Goal: Task Accomplishment & Management: Use online tool/utility

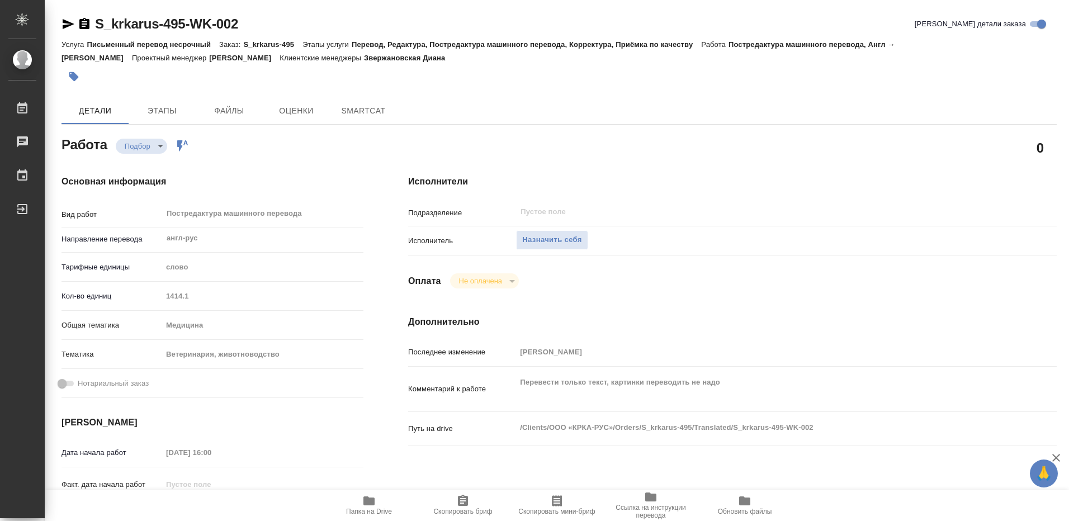
type textarea "x"
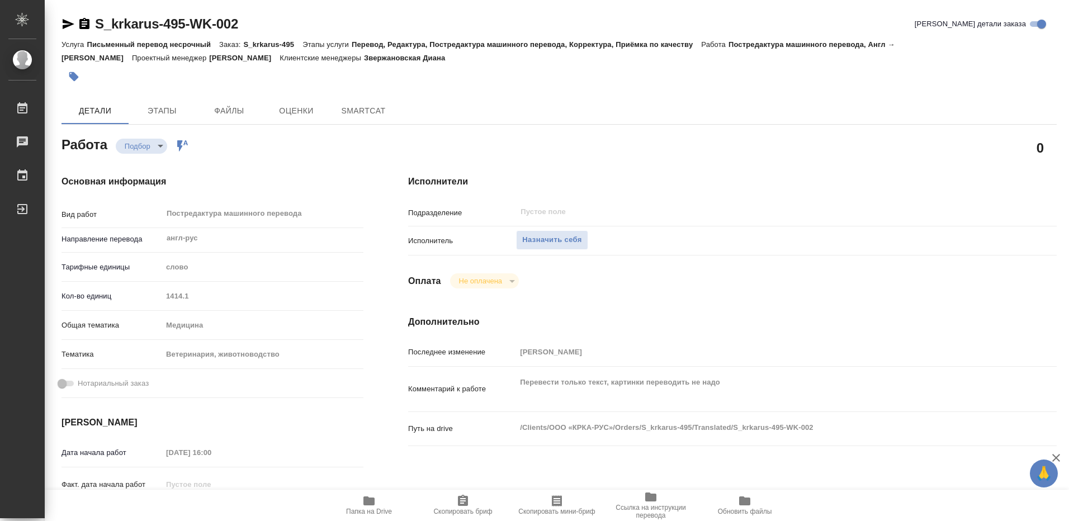
type textarea "x"
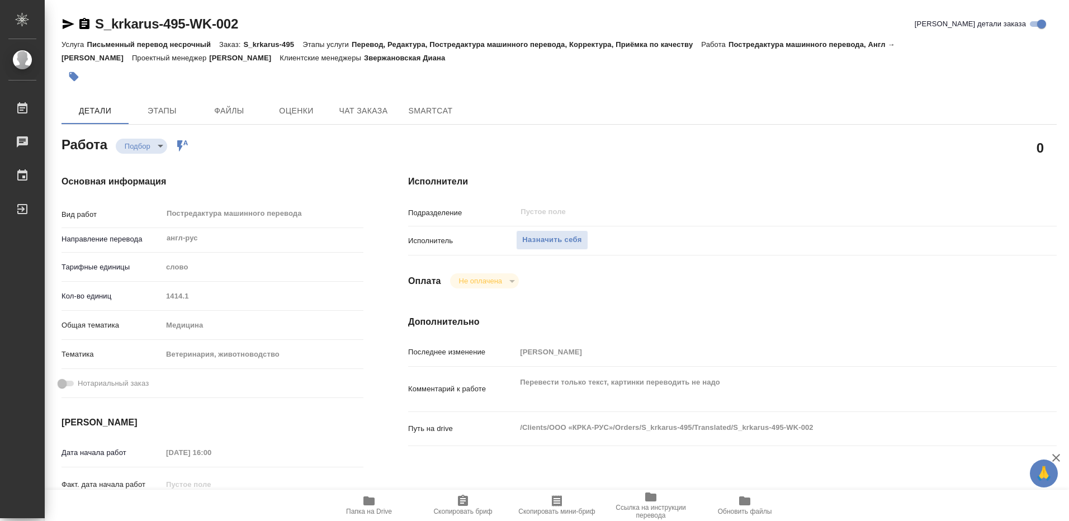
type textarea "x"
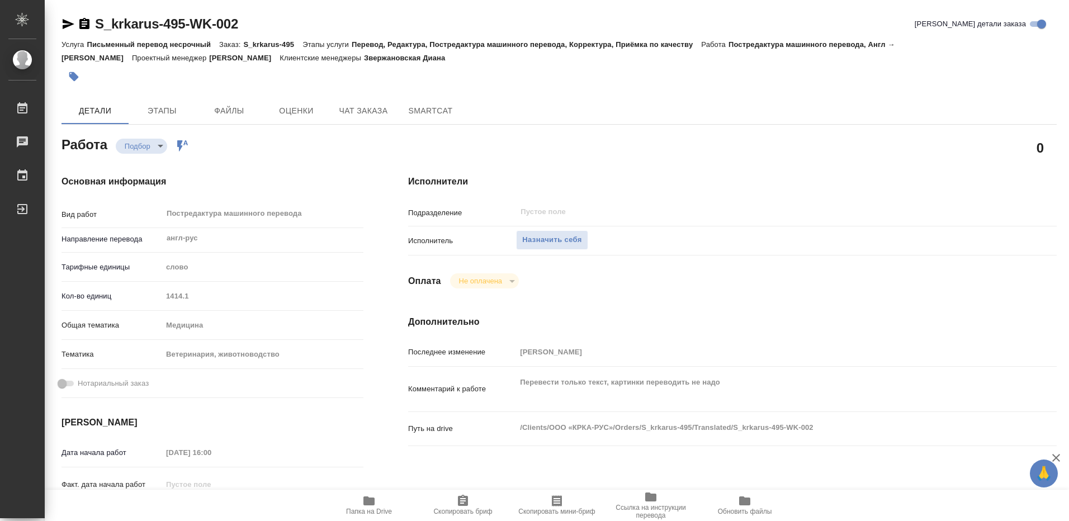
type textarea "x"
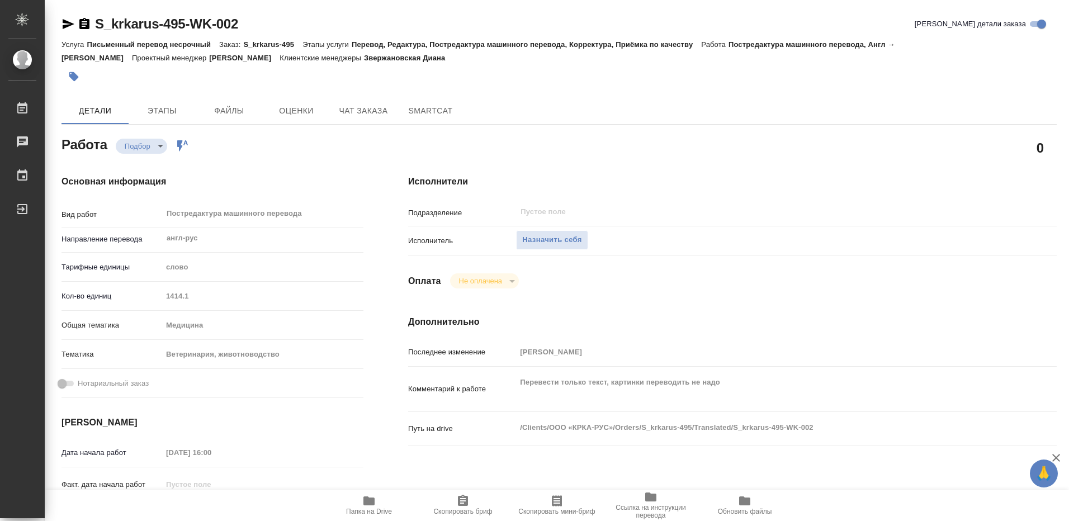
scroll to position [56, 0]
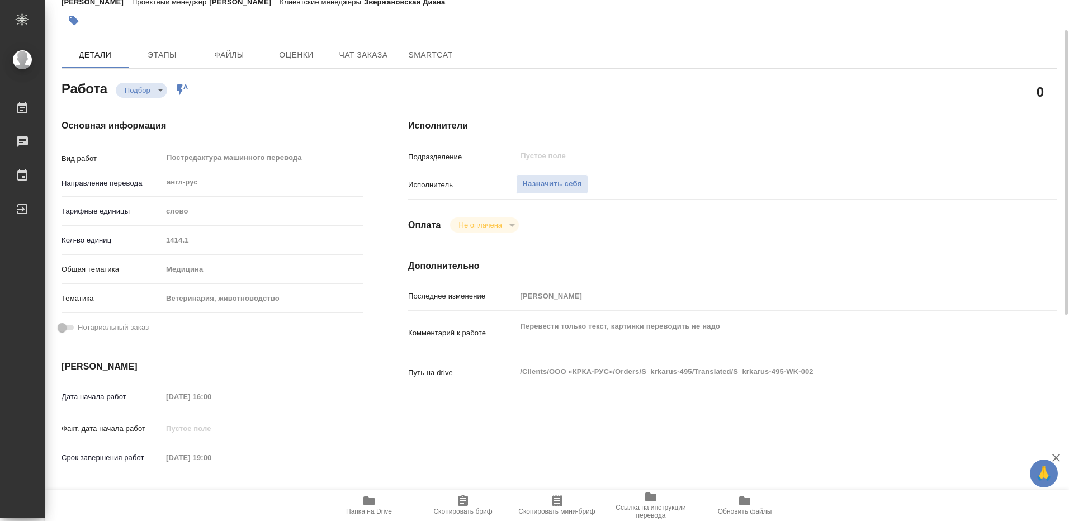
click at [367, 499] on icon "button" at bounding box center [368, 501] width 11 height 9
click at [364, 501] on icon "button" at bounding box center [368, 501] width 11 height 9
click at [552, 182] on span "Назначить себя" at bounding box center [551, 184] width 59 height 13
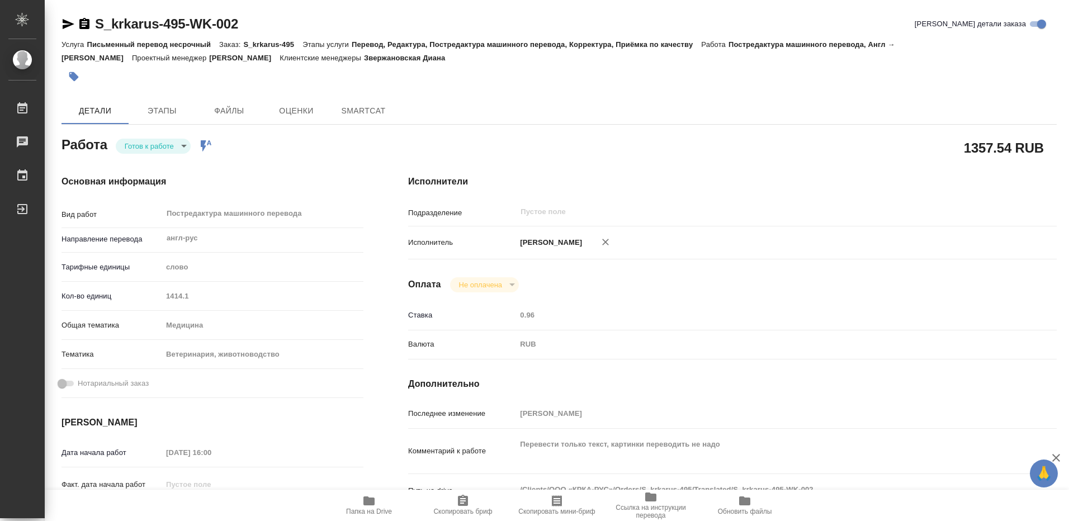
type textarea "x"
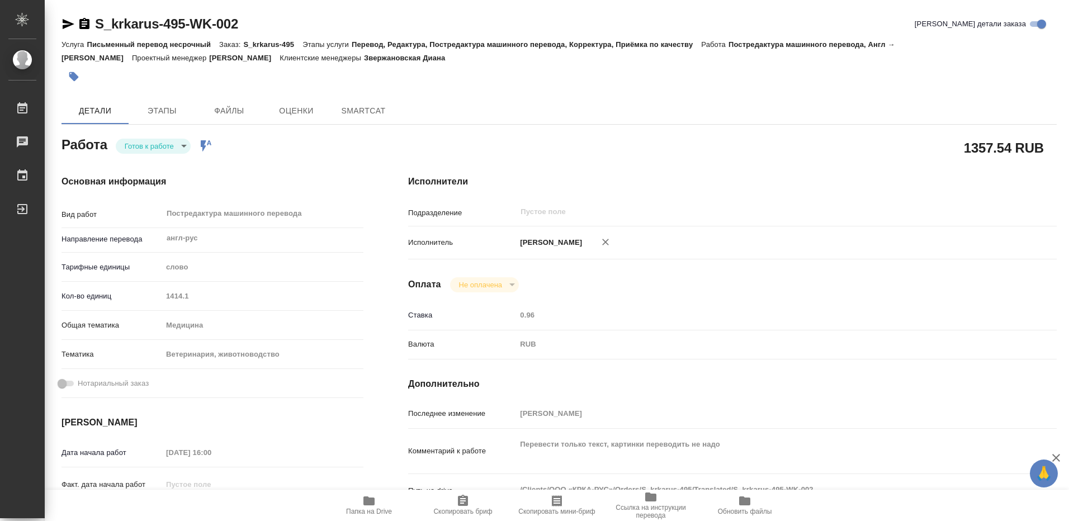
type textarea "x"
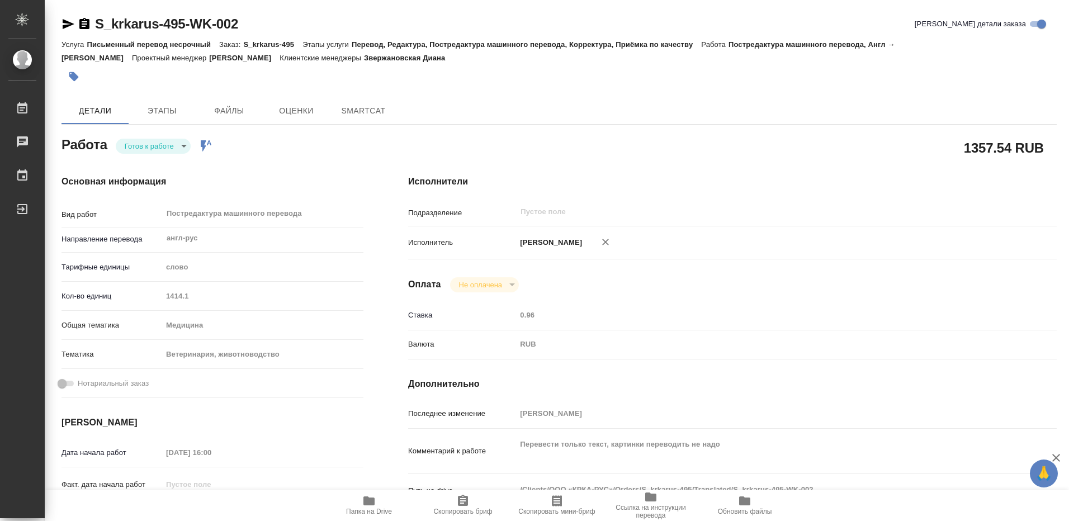
type textarea "x"
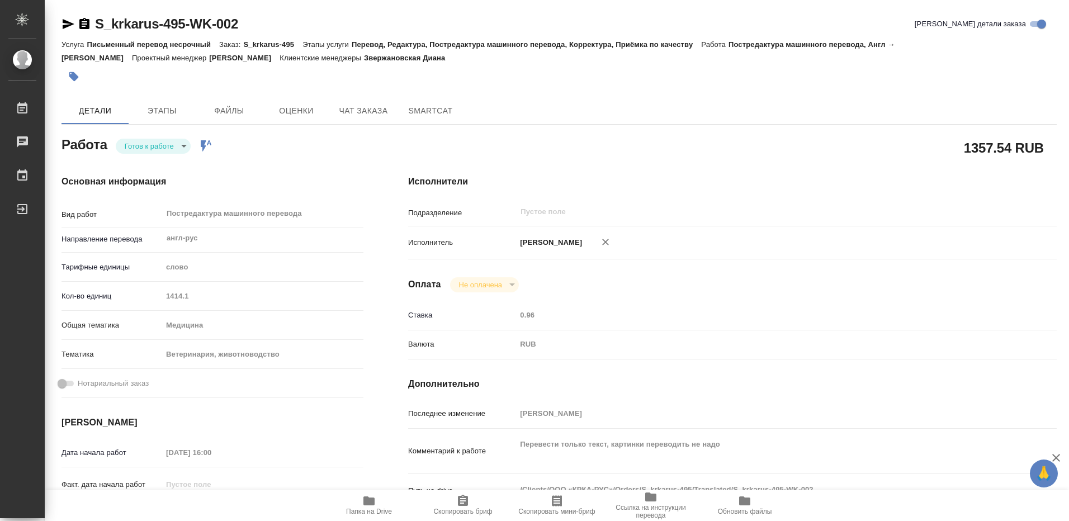
type textarea "x"
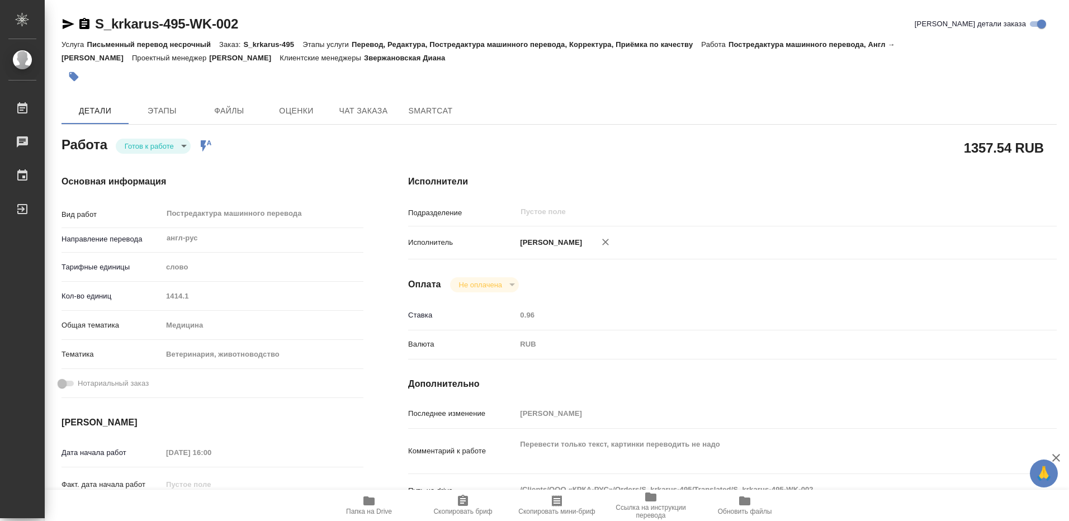
type textarea "x"
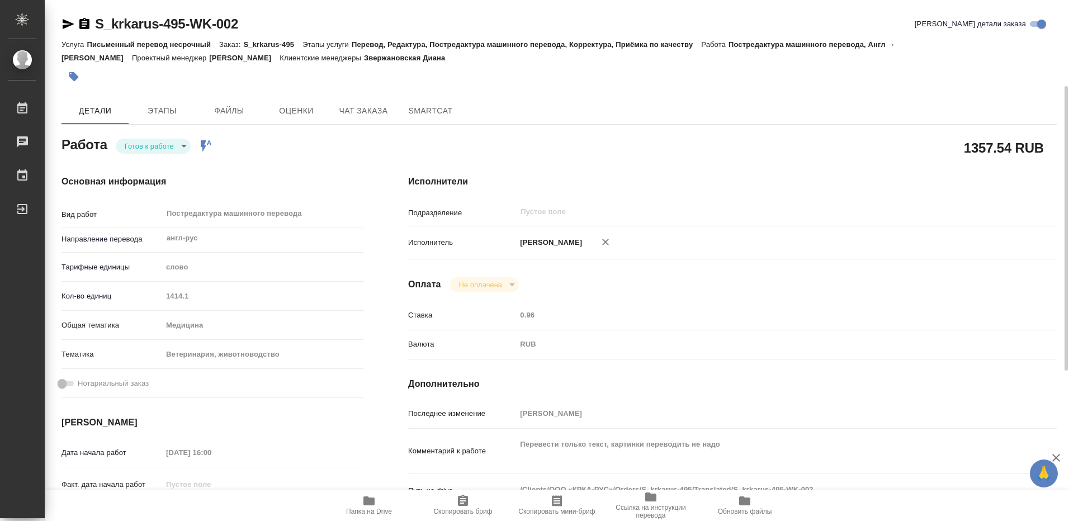
scroll to position [112, 0]
